Goal: Use online tool/utility: Utilize a website feature to perform a specific function

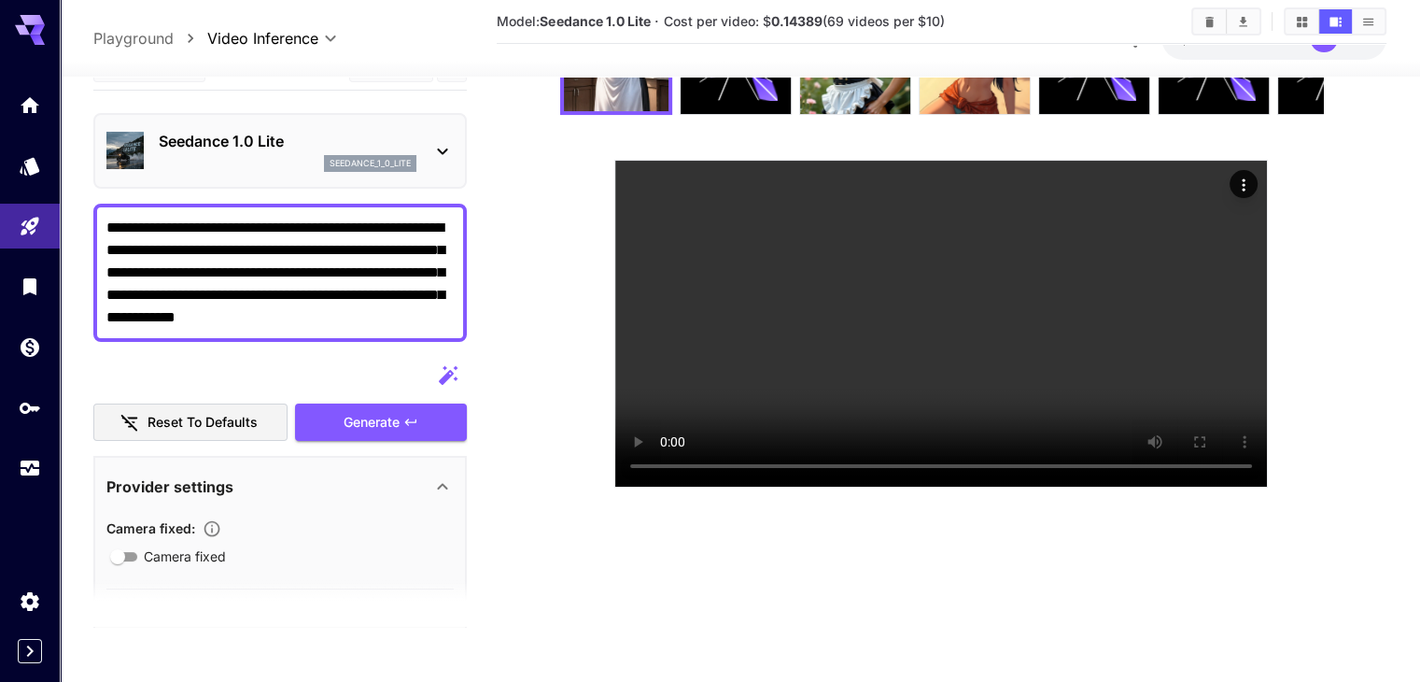
click at [232, 270] on textarea "**********" at bounding box center [279, 272] width 347 height 112
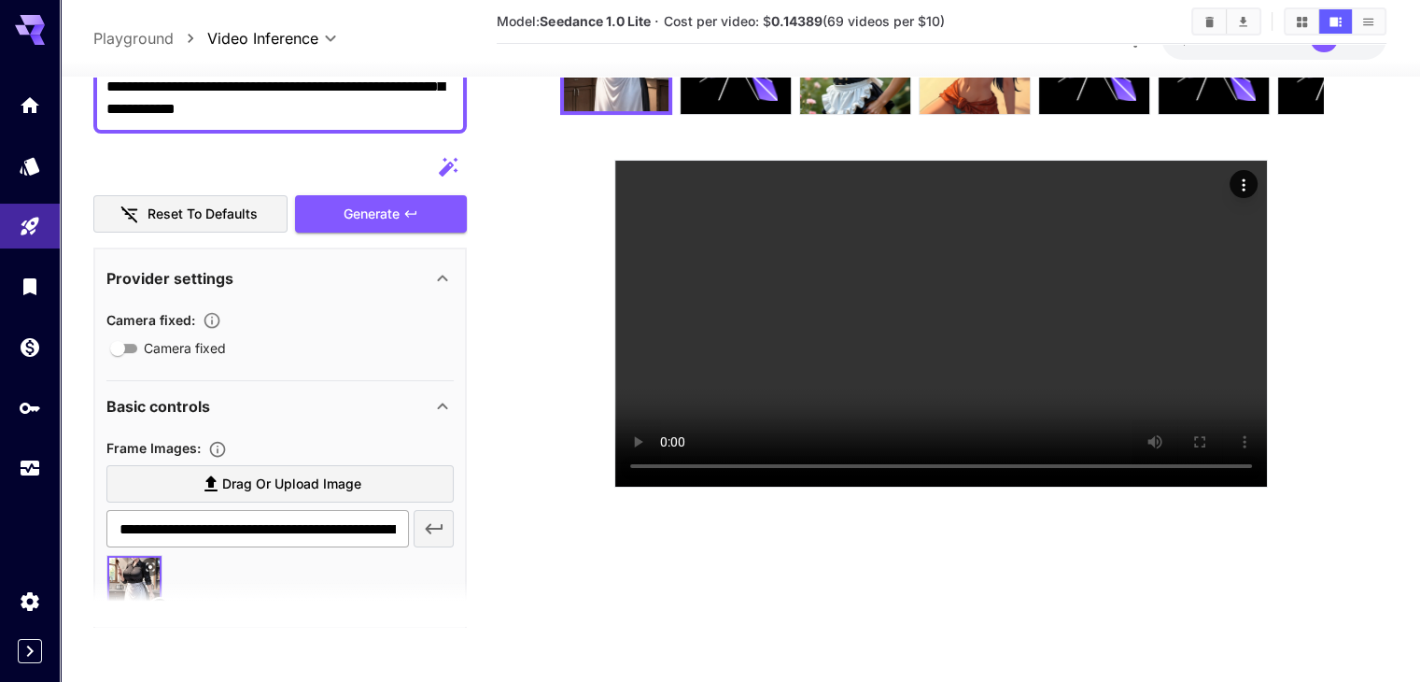
scroll to position [374, 0]
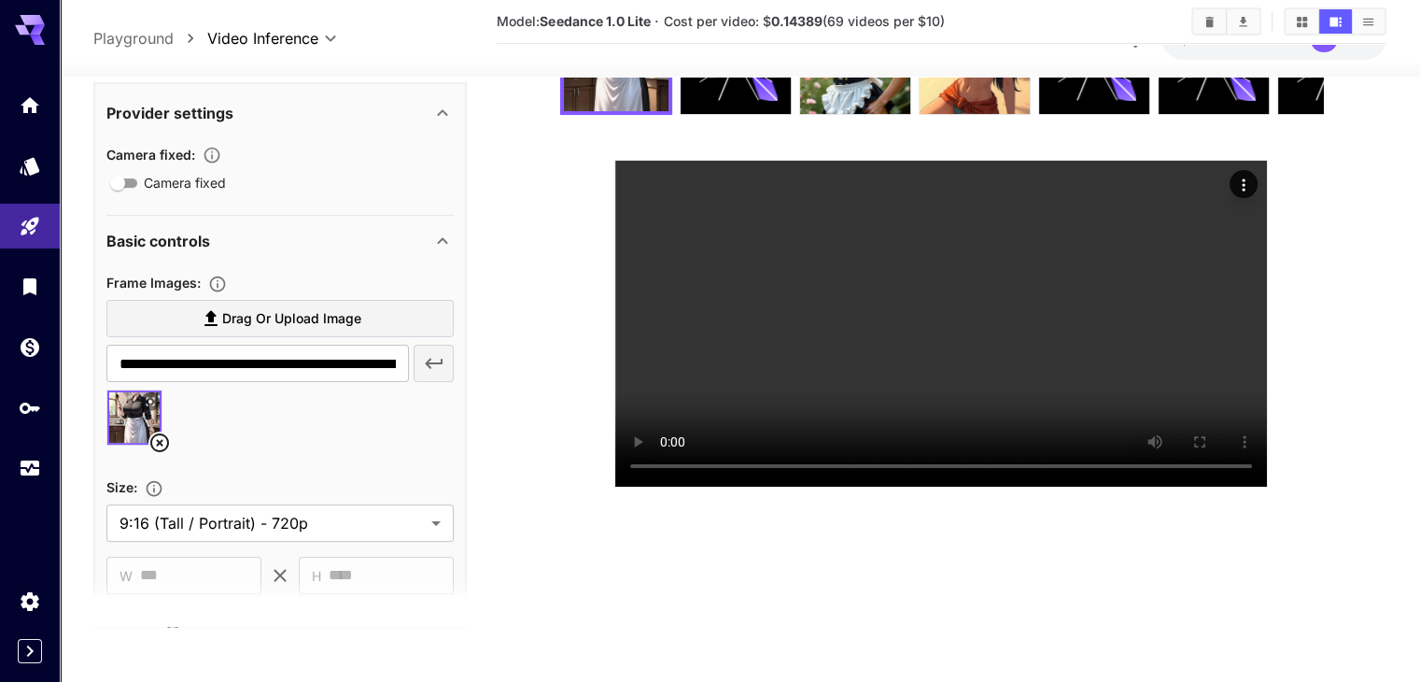
click at [157, 454] on icon at bounding box center [159, 442] width 22 height 22
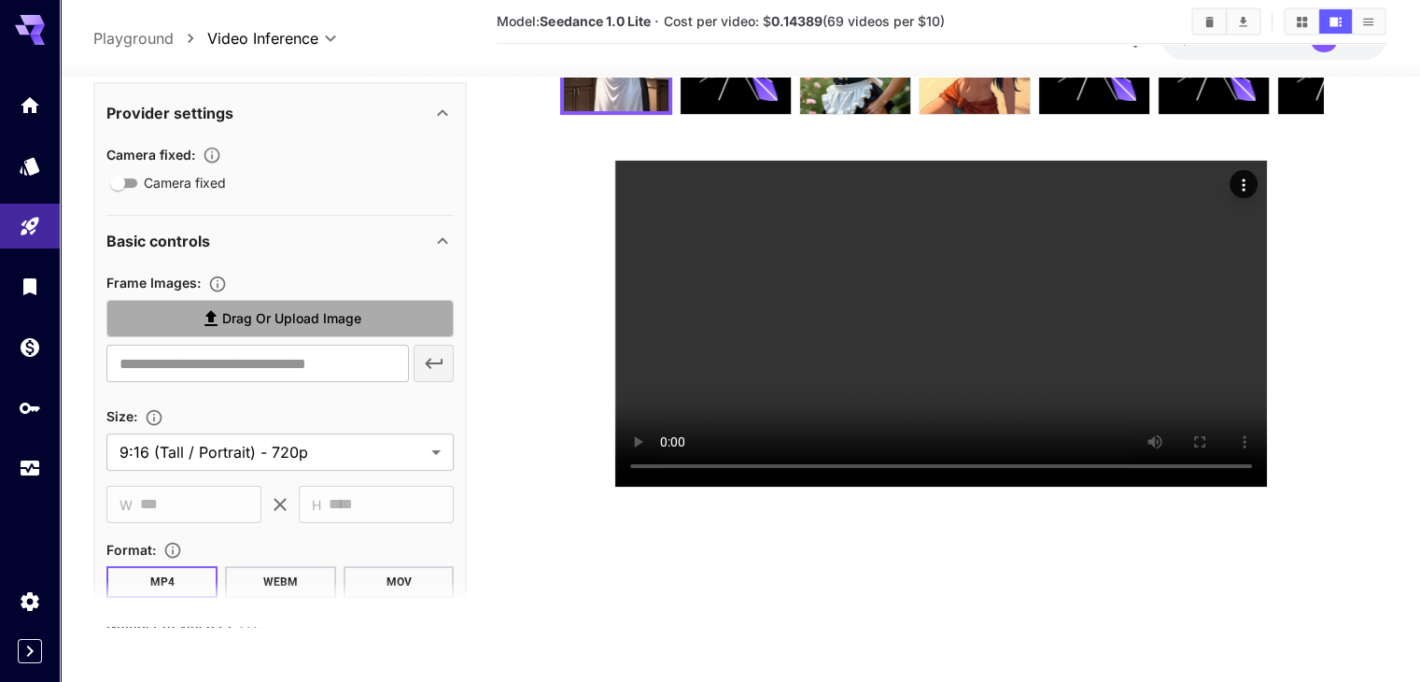
click at [250, 330] on span "Drag or upload image" at bounding box center [291, 317] width 139 height 23
click at [0, 0] on input "Drag or upload image" at bounding box center [0, 0] width 0 height 0
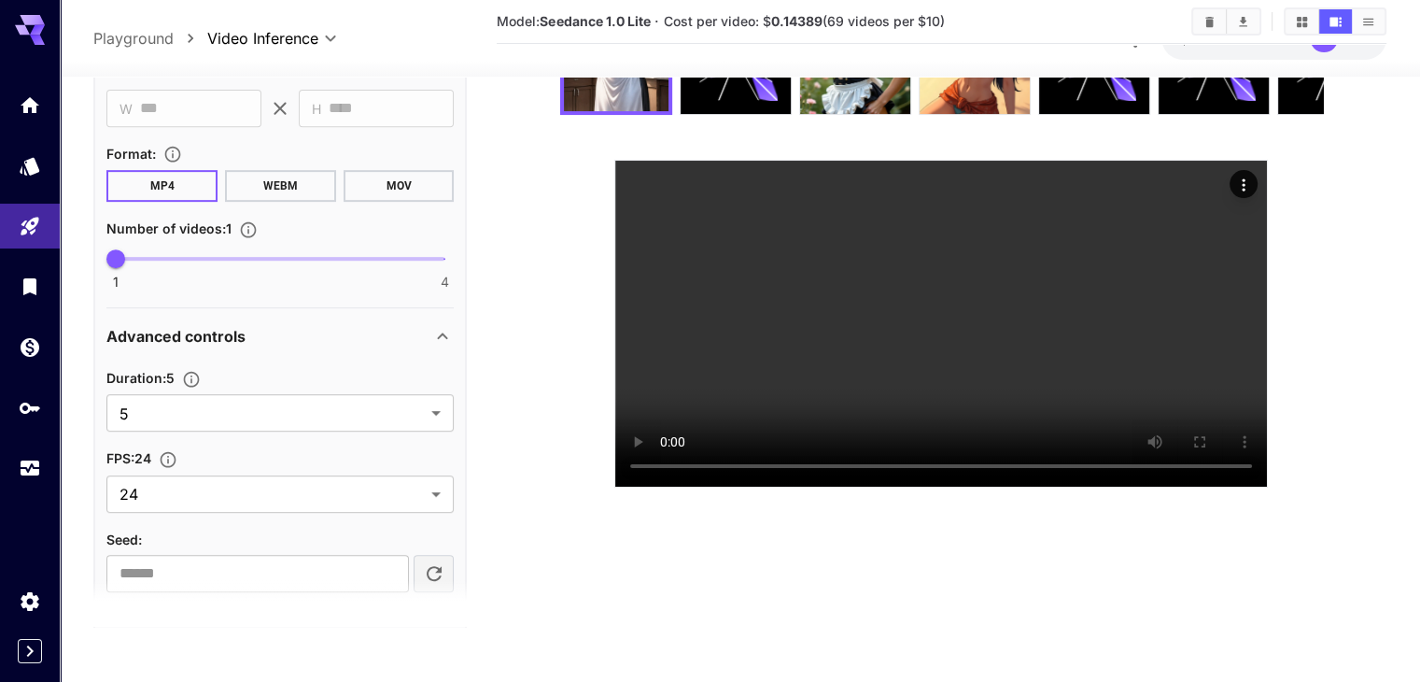
scroll to position [930, 0]
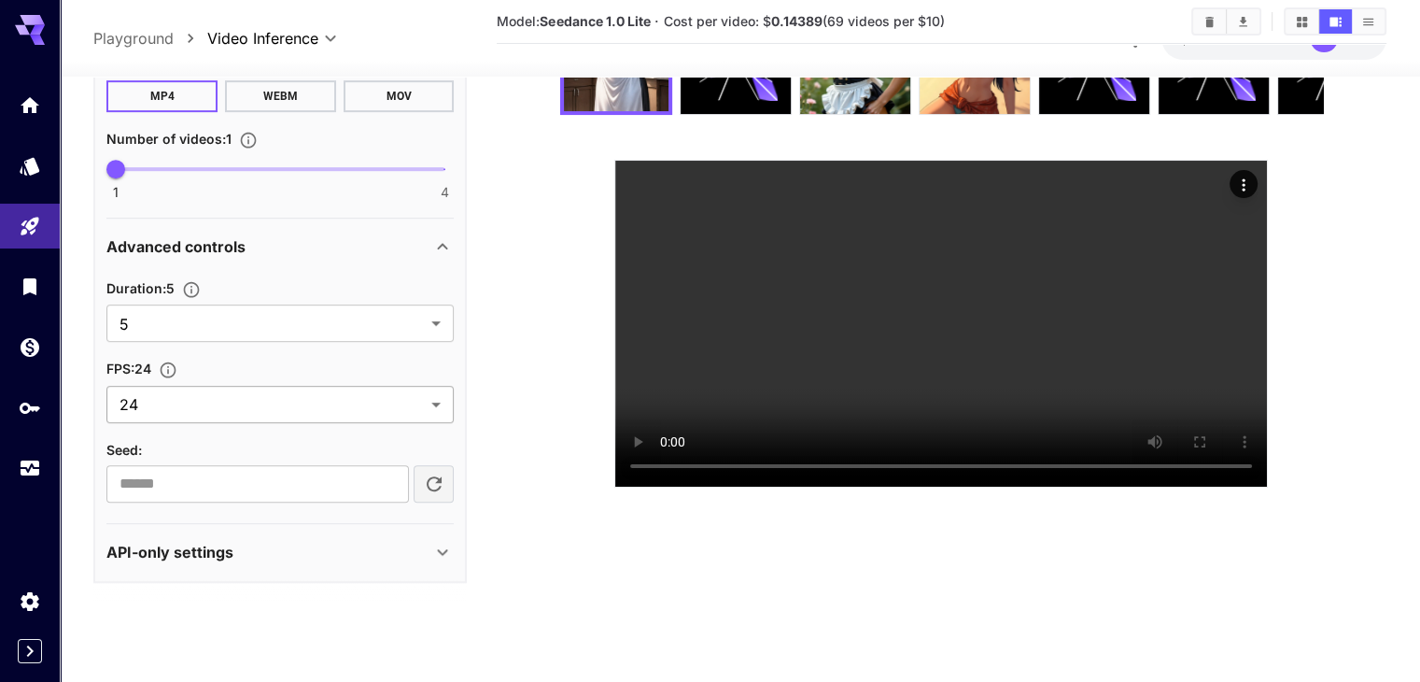
type input "**********"
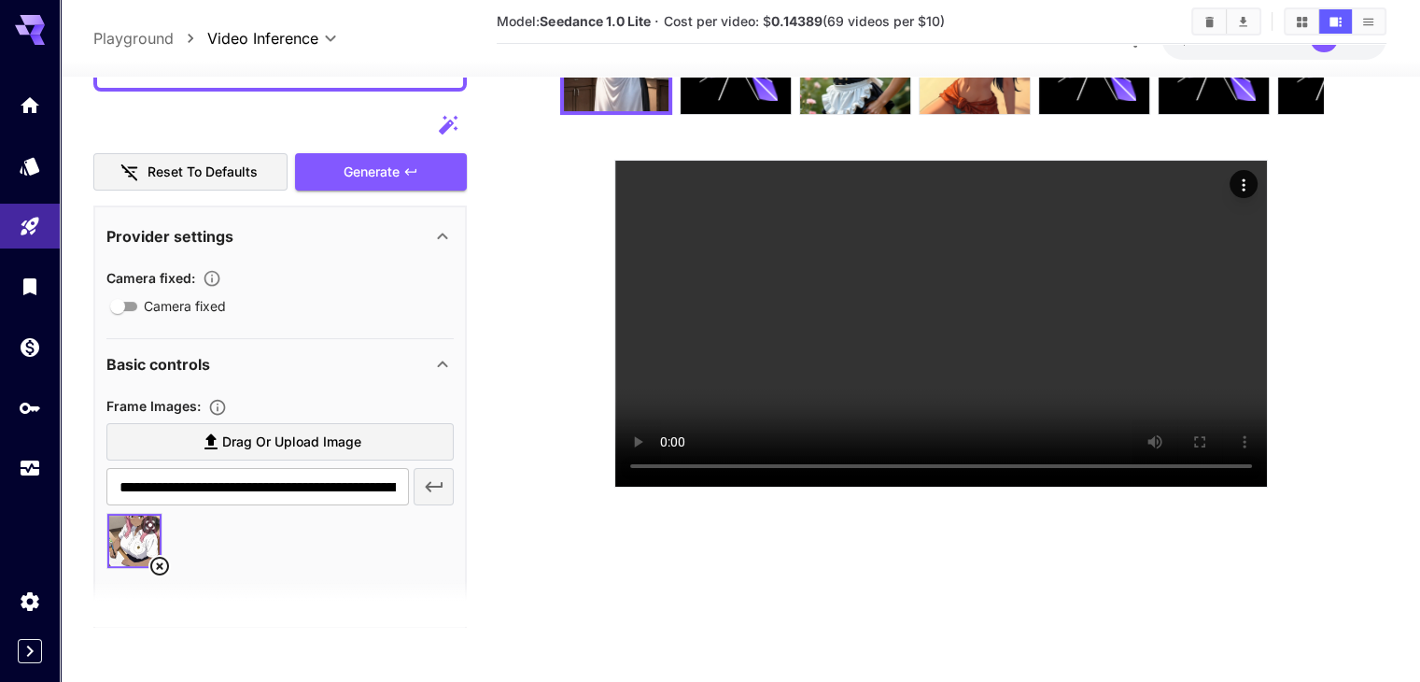
scroll to position [280, 0]
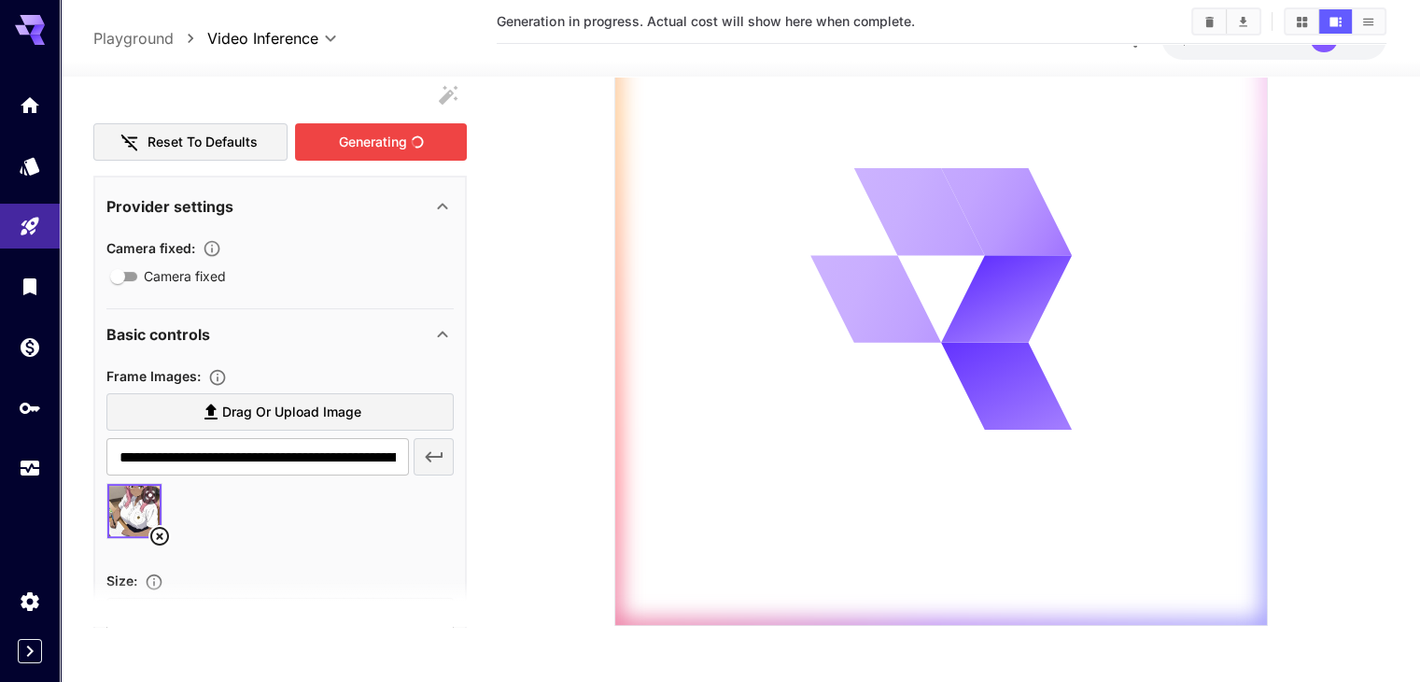
click at [375, 150] on div "Generating" at bounding box center [381, 141] width 172 height 38
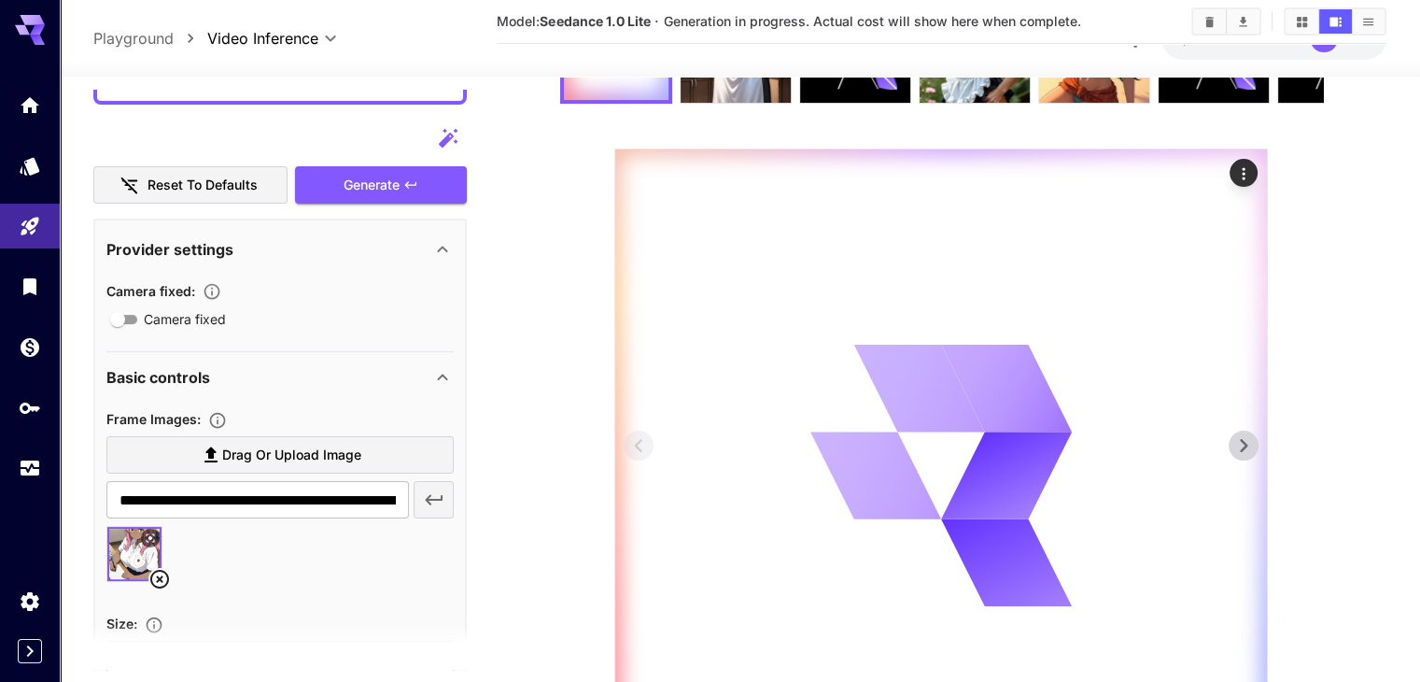
scroll to position [0, 0]
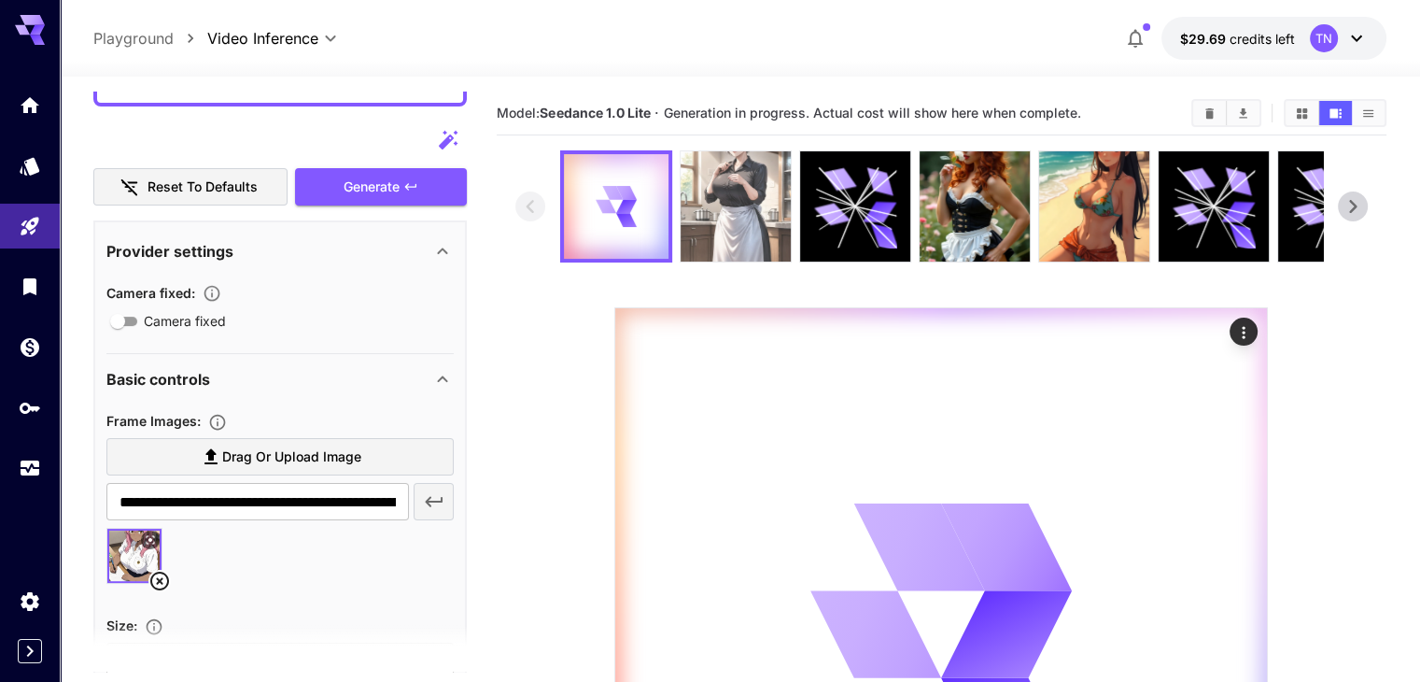
click at [735, 210] on img at bounding box center [736, 206] width 110 height 110
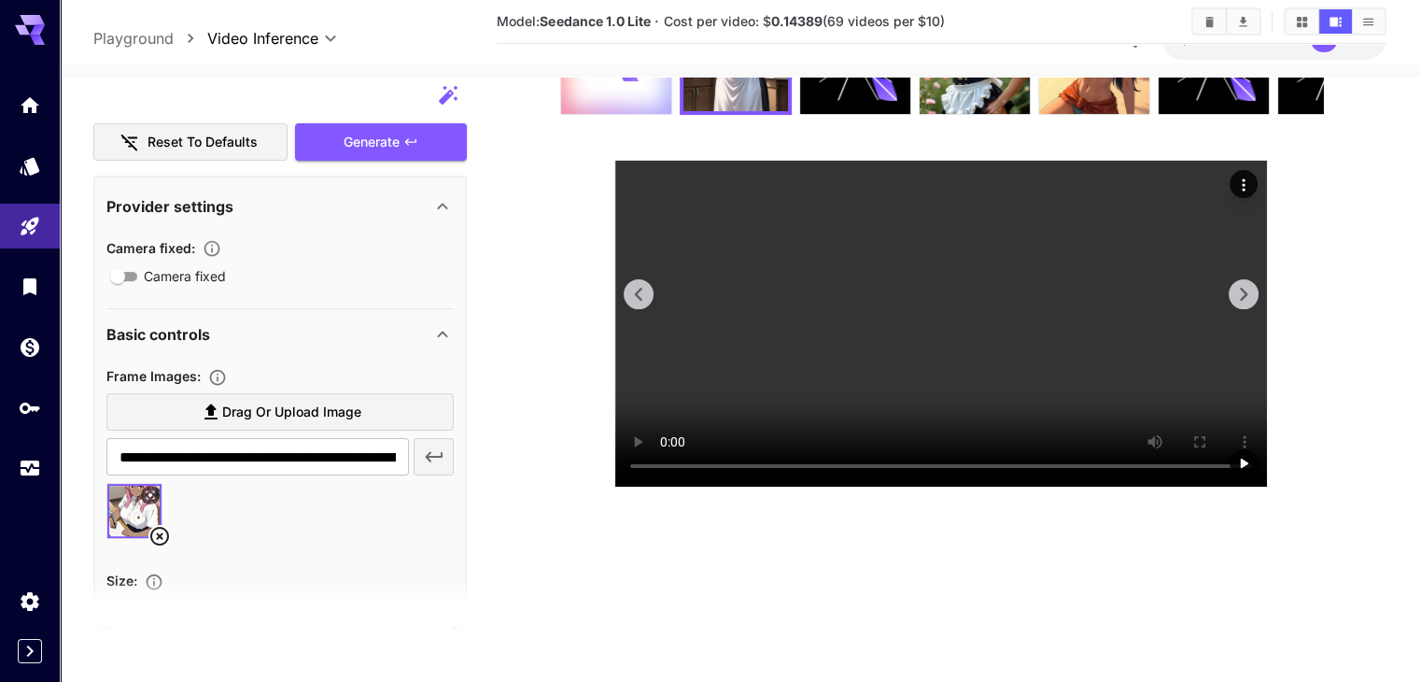
scroll to position [148, 0]
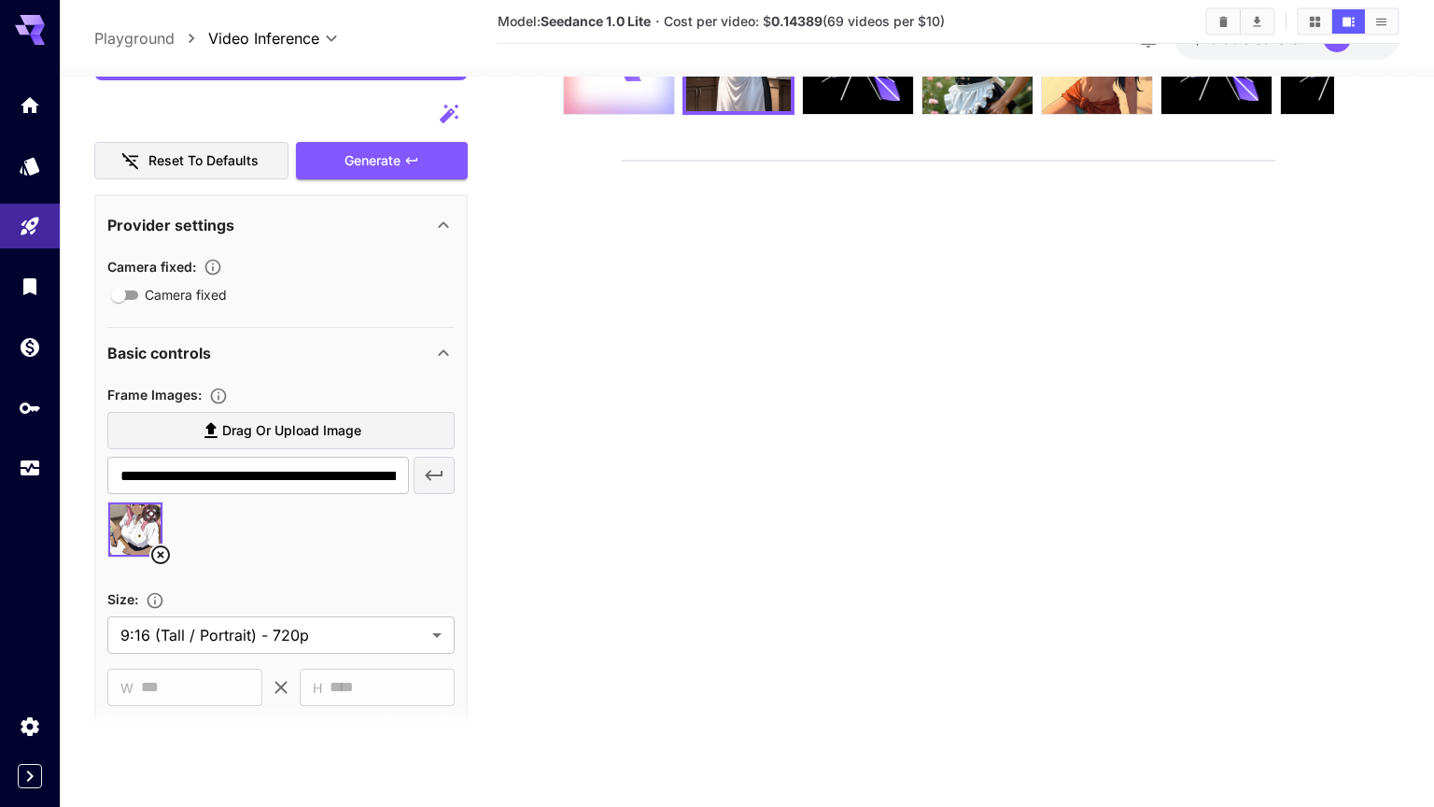
click at [645, 161] on video at bounding box center [949, 161] width 652 height 0
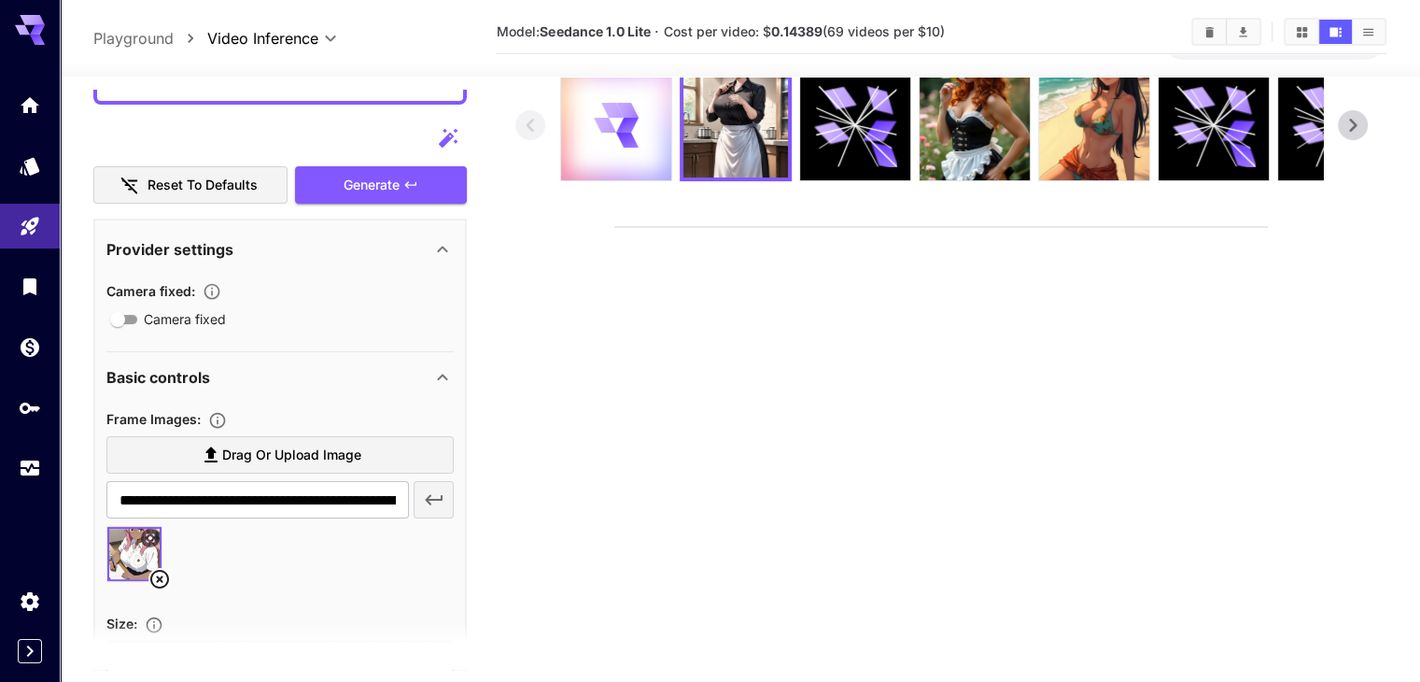
scroll to position [0, 0]
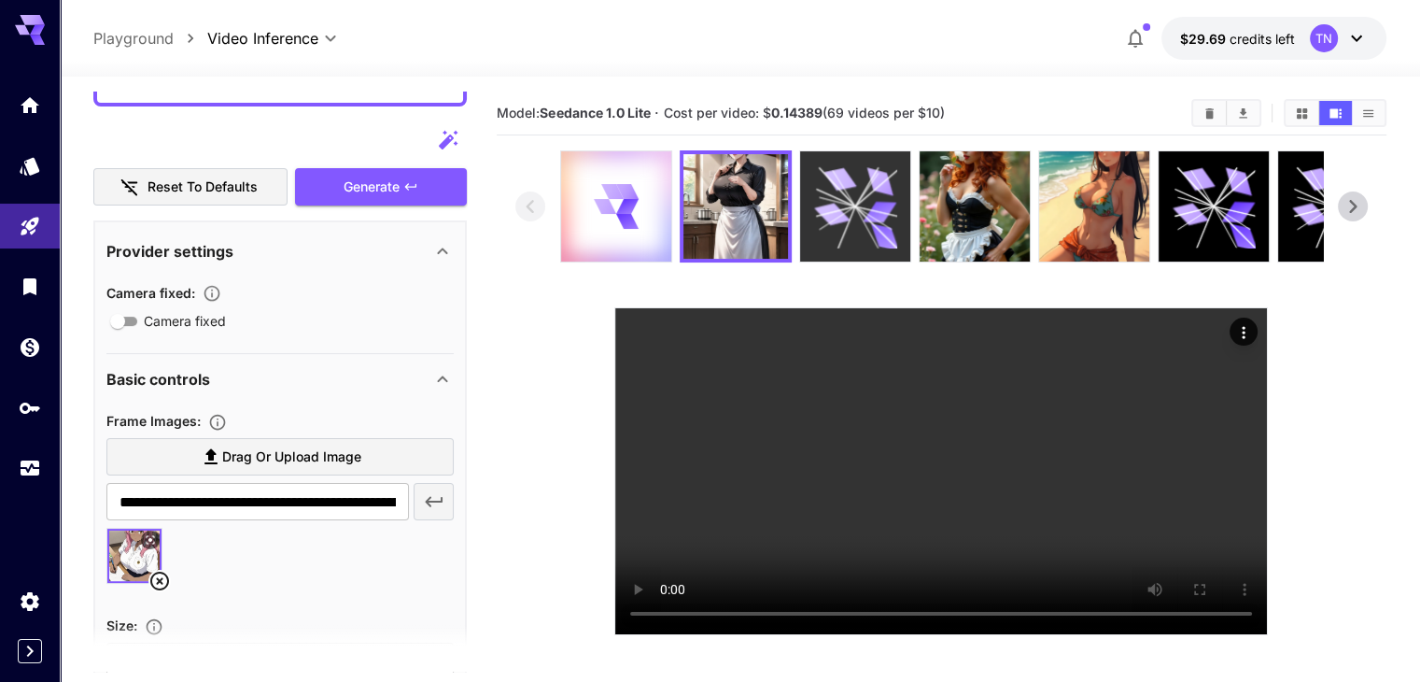
click at [888, 251] on div at bounding box center [855, 206] width 110 height 110
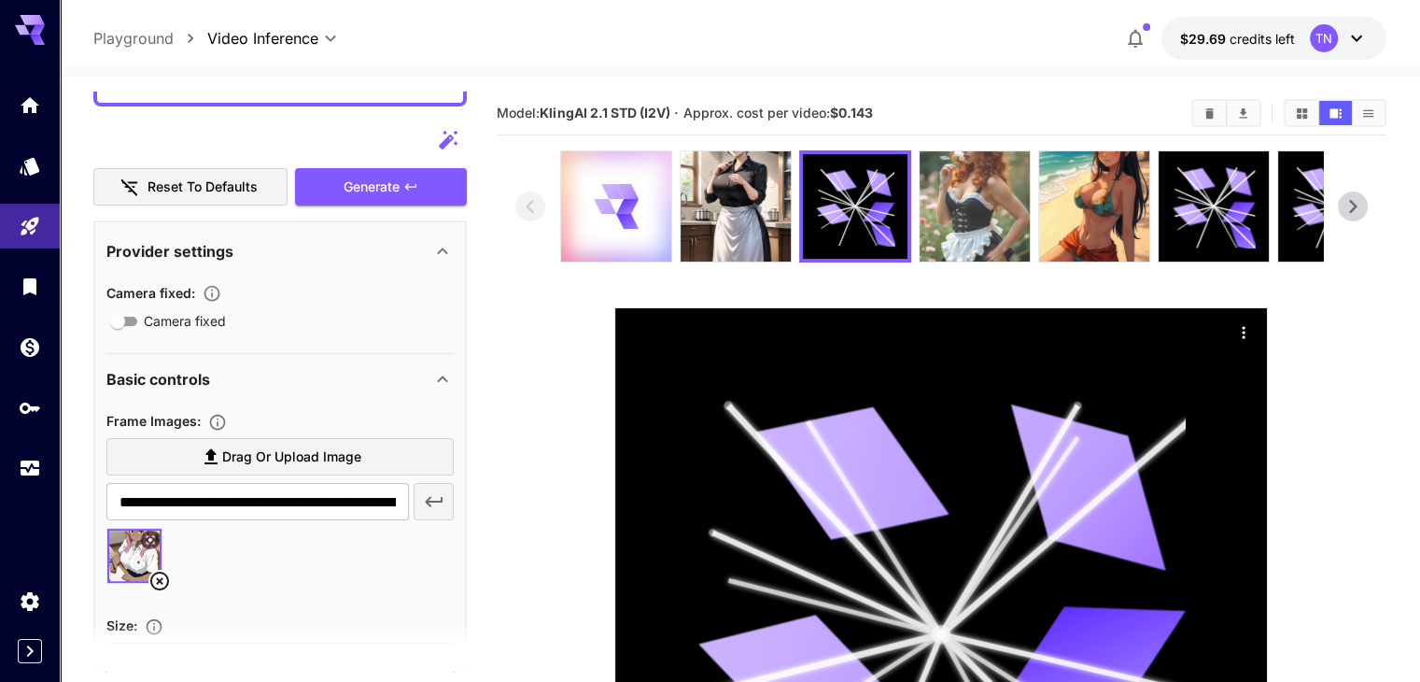
click at [953, 230] on img at bounding box center [975, 206] width 110 height 110
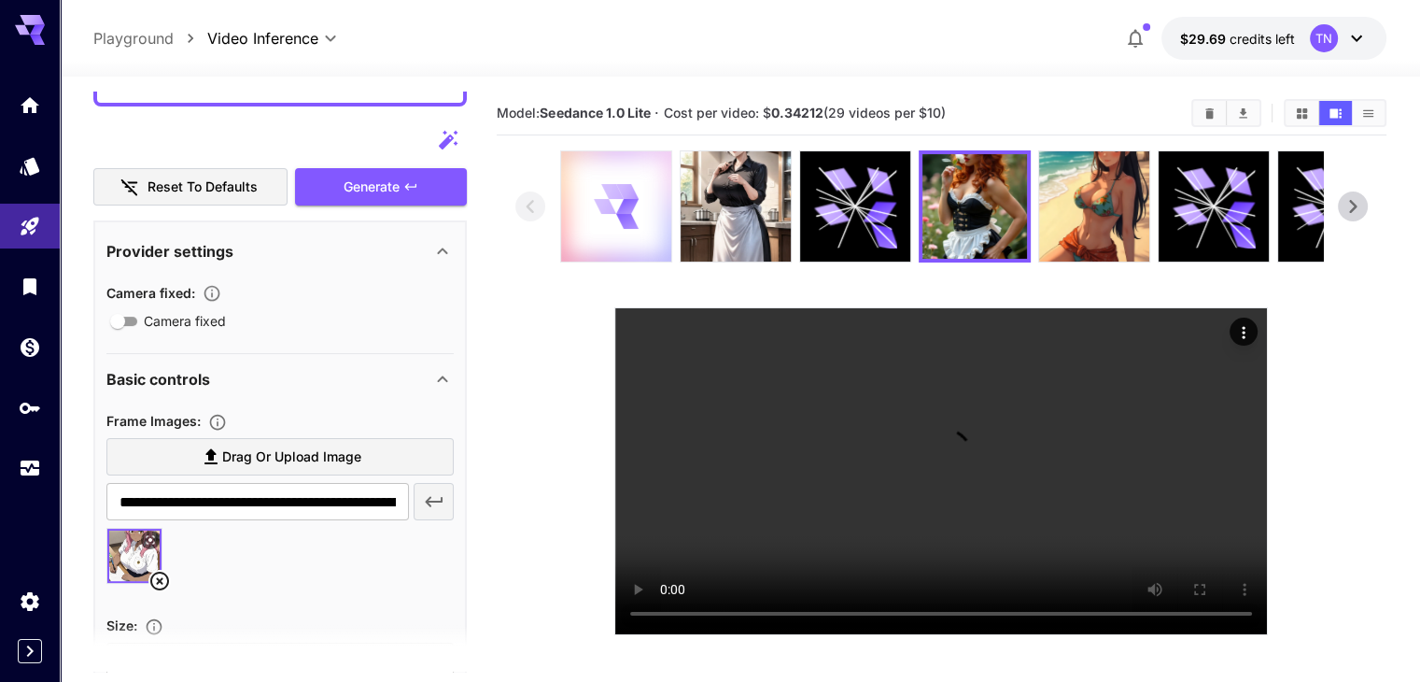
click at [625, 221] on icon at bounding box center [627, 221] width 22 height 15
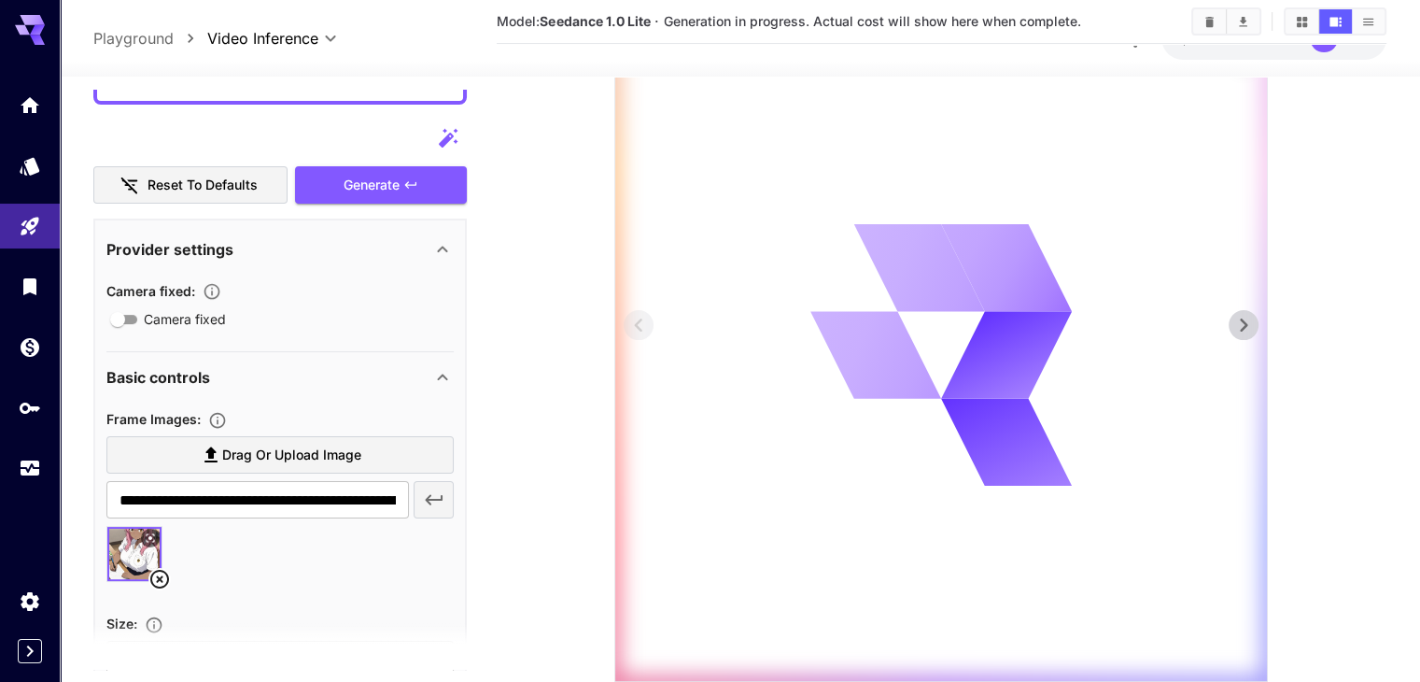
scroll to position [280, 0]
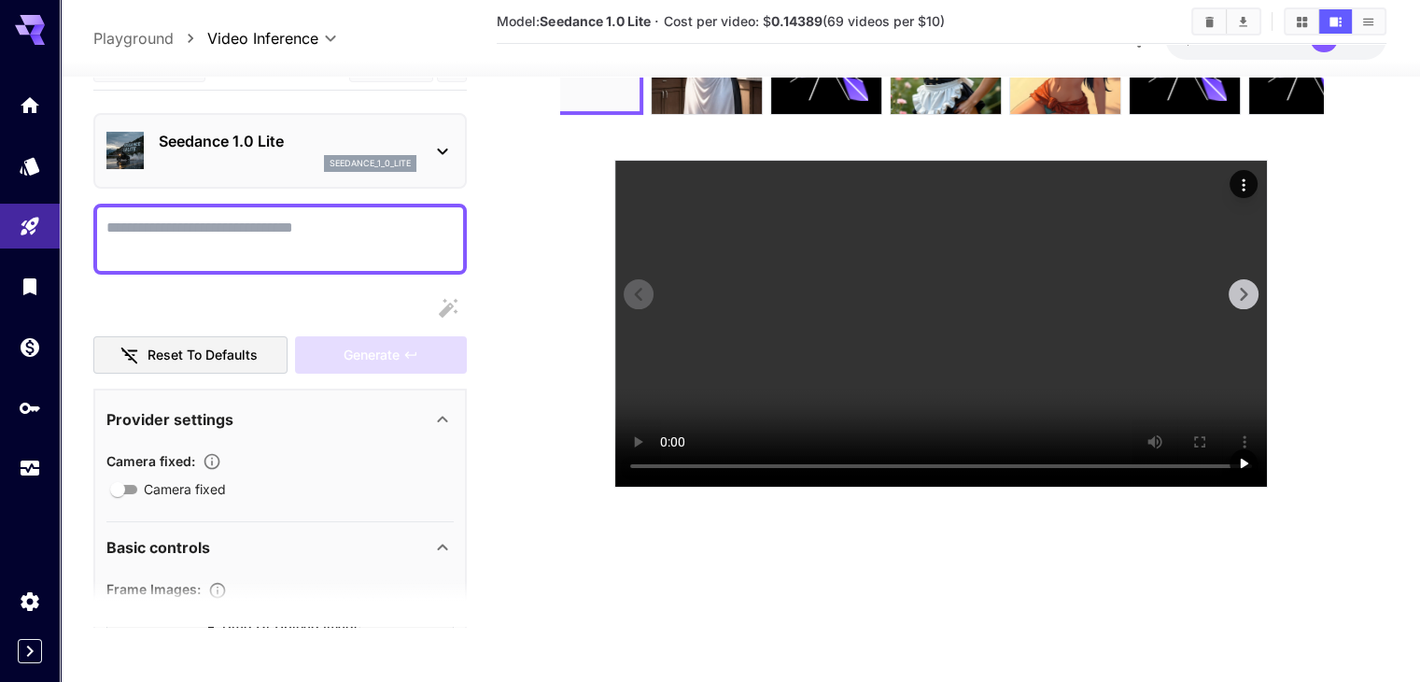
click at [1050, 371] on video at bounding box center [941, 324] width 652 height 326
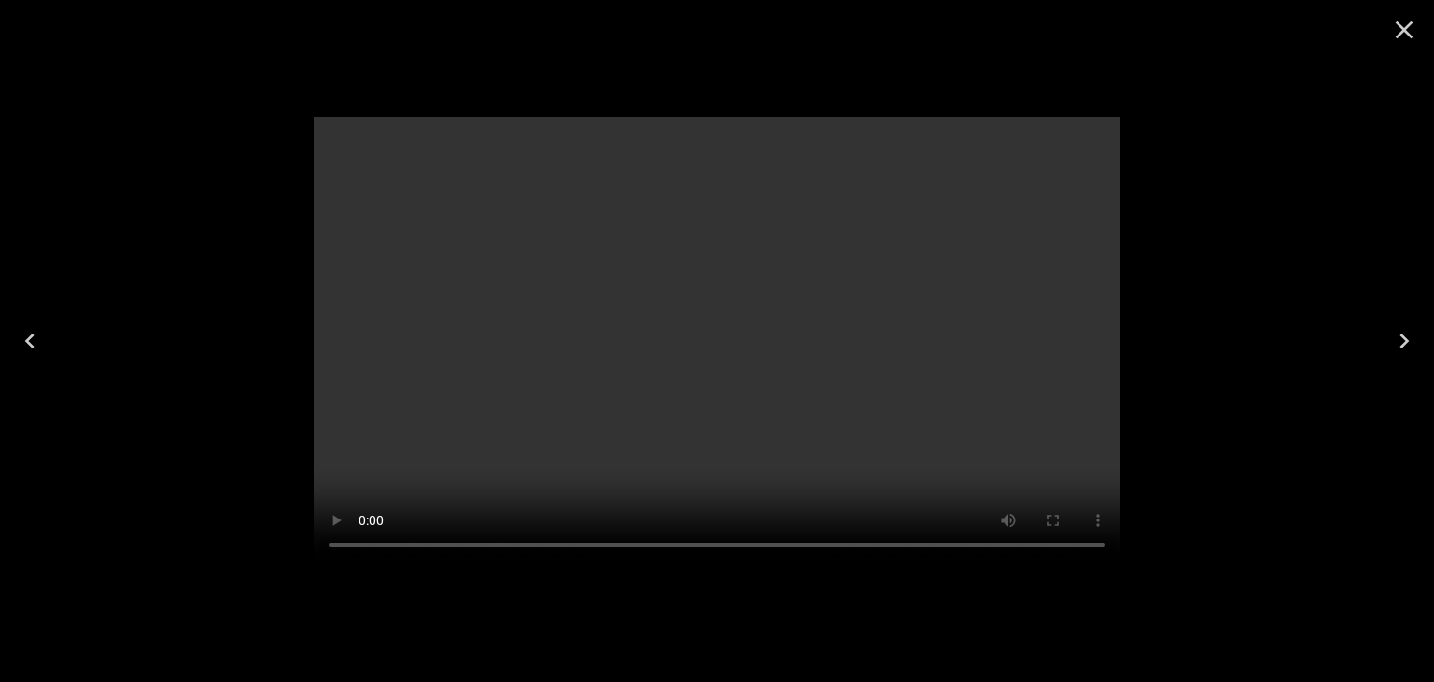
click at [1198, 370] on div at bounding box center [717, 341] width 1434 height 682
click at [1404, 25] on icon "Close" at bounding box center [1404, 30] width 30 height 30
